Goal: Task Accomplishment & Management: Manage account settings

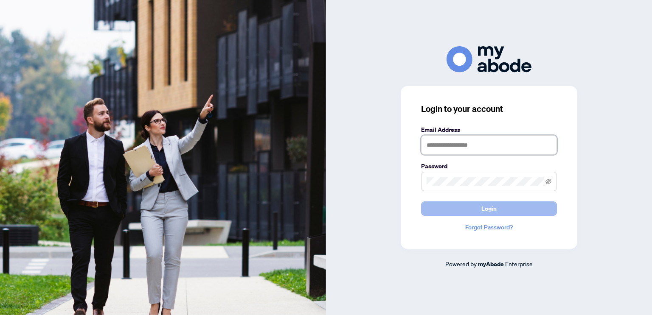
type input "**********"
click at [462, 209] on button "Login" at bounding box center [489, 209] width 136 height 14
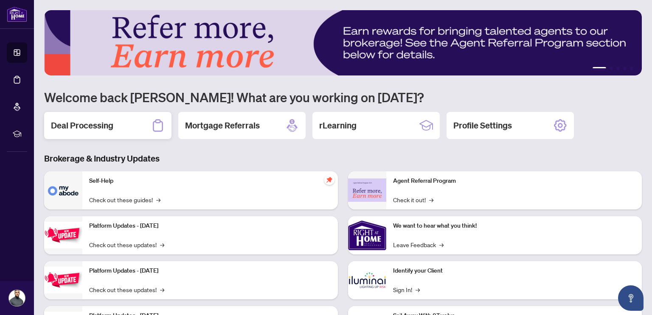
click at [119, 133] on div "Deal Processing" at bounding box center [107, 125] width 127 height 27
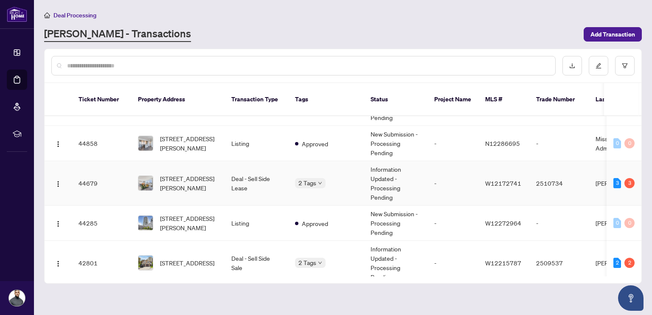
scroll to position [189, 0]
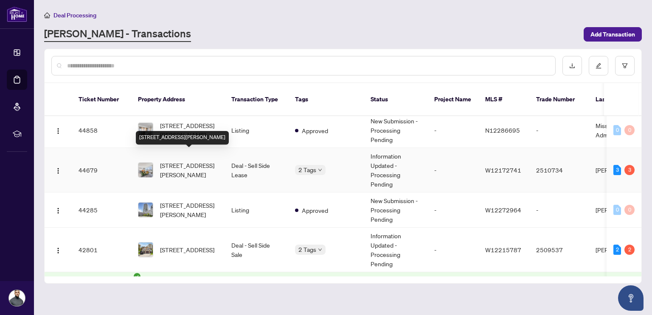
click at [190, 161] on span "[STREET_ADDRESS][PERSON_NAME]" at bounding box center [189, 170] width 58 height 19
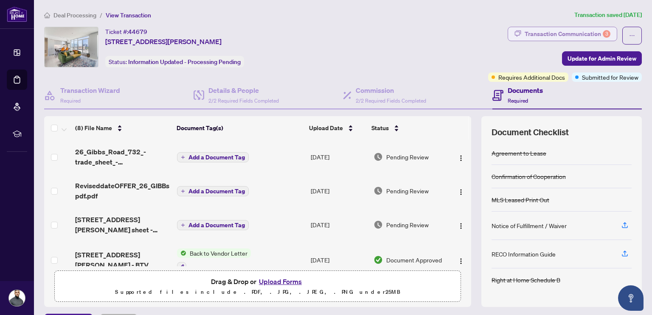
click at [548, 32] on div "Transaction Communication 3" at bounding box center [568, 34] width 86 height 14
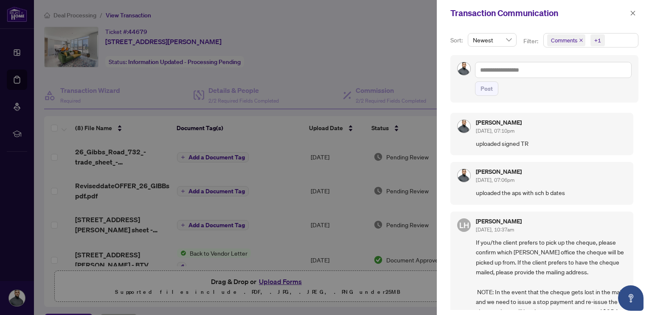
click at [384, 65] on div at bounding box center [326, 157] width 652 height 315
click at [633, 14] on icon "close" at bounding box center [633, 13] width 6 height 6
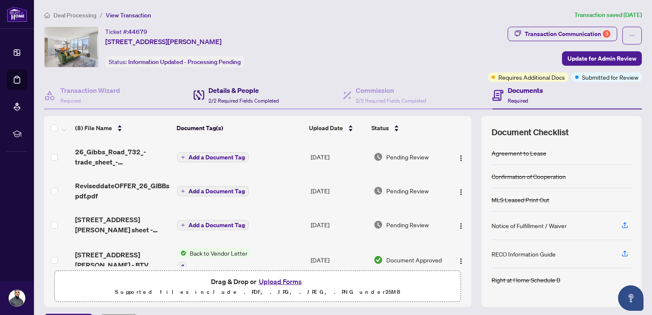
click at [245, 93] on h4 "Details & People" at bounding box center [243, 90] width 70 height 10
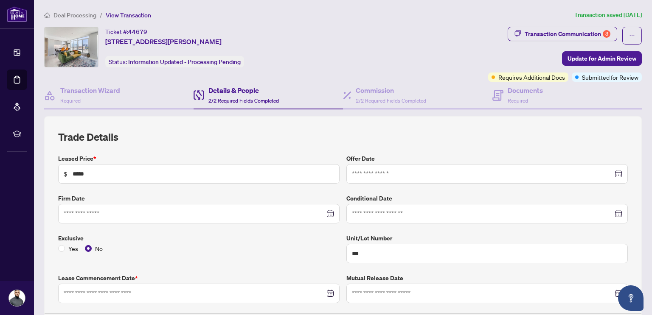
type input "**********"
click at [80, 13] on span "Deal Processing" at bounding box center [74, 15] width 43 height 8
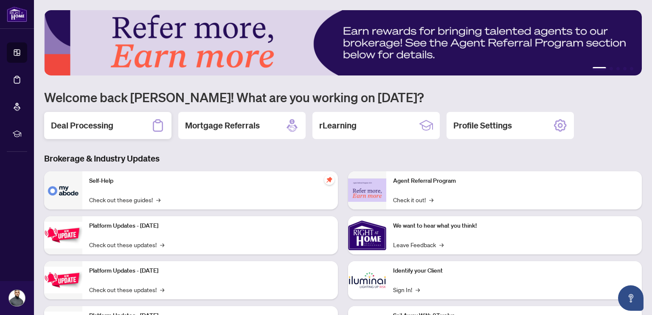
click at [131, 124] on div "Deal Processing" at bounding box center [107, 125] width 127 height 27
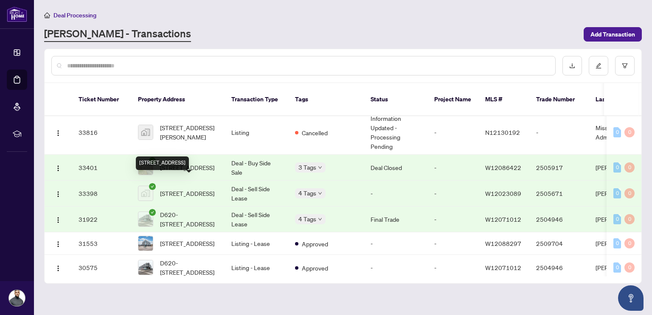
scroll to position [693, 0]
